Goal: Information Seeking & Learning: Learn about a topic

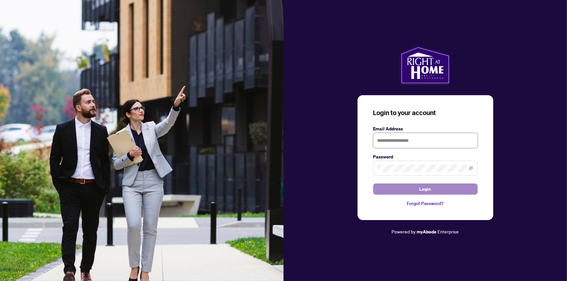
type input "**********"
click at [429, 193] on span "Login" at bounding box center [426, 189] width 12 height 10
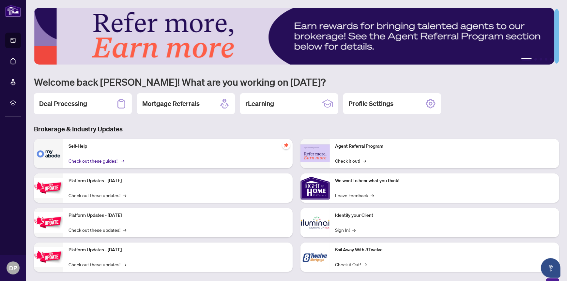
click at [99, 160] on link "Check out these guides! →" at bounding box center [96, 160] width 55 height 7
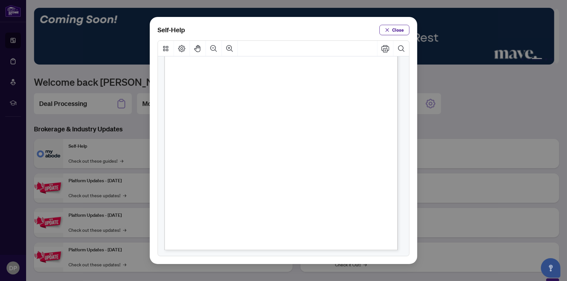
scroll to position [430, 0]
click at [398, 30] on span "Close" at bounding box center [398, 30] width 12 height 10
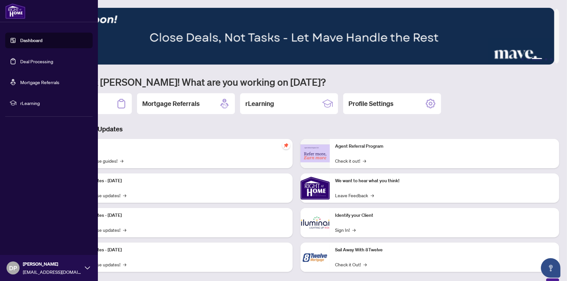
click at [44, 61] on link "Deal Processing" at bounding box center [36, 61] width 33 height 6
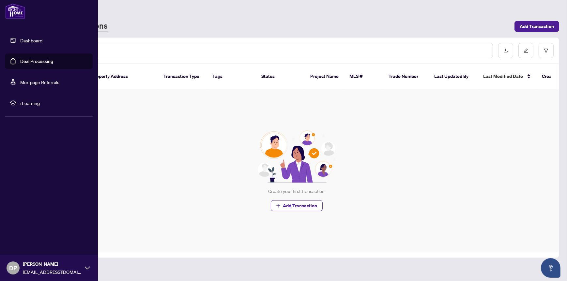
click at [35, 101] on span "rLearning" at bounding box center [54, 103] width 68 height 7
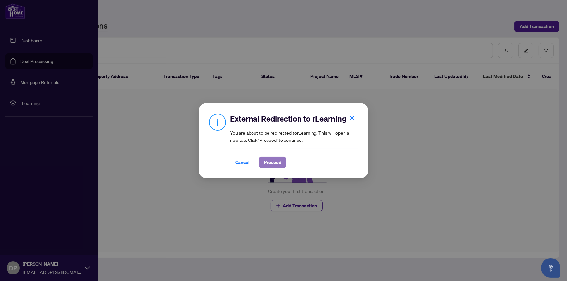
click at [272, 164] on span "Proceed" at bounding box center [272, 162] width 17 height 10
